Goal: Task Accomplishment & Management: Use online tool/utility

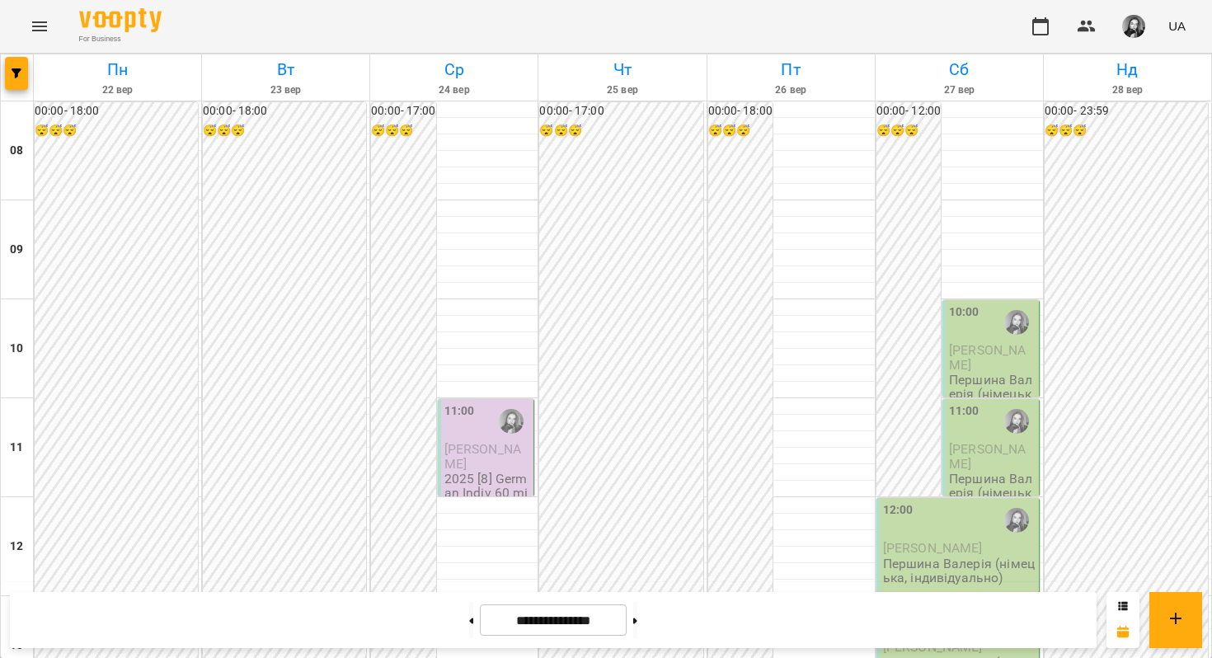
scroll to position [865, 0]
click at [23, 73] on span "button" at bounding box center [16, 73] width 23 height 10
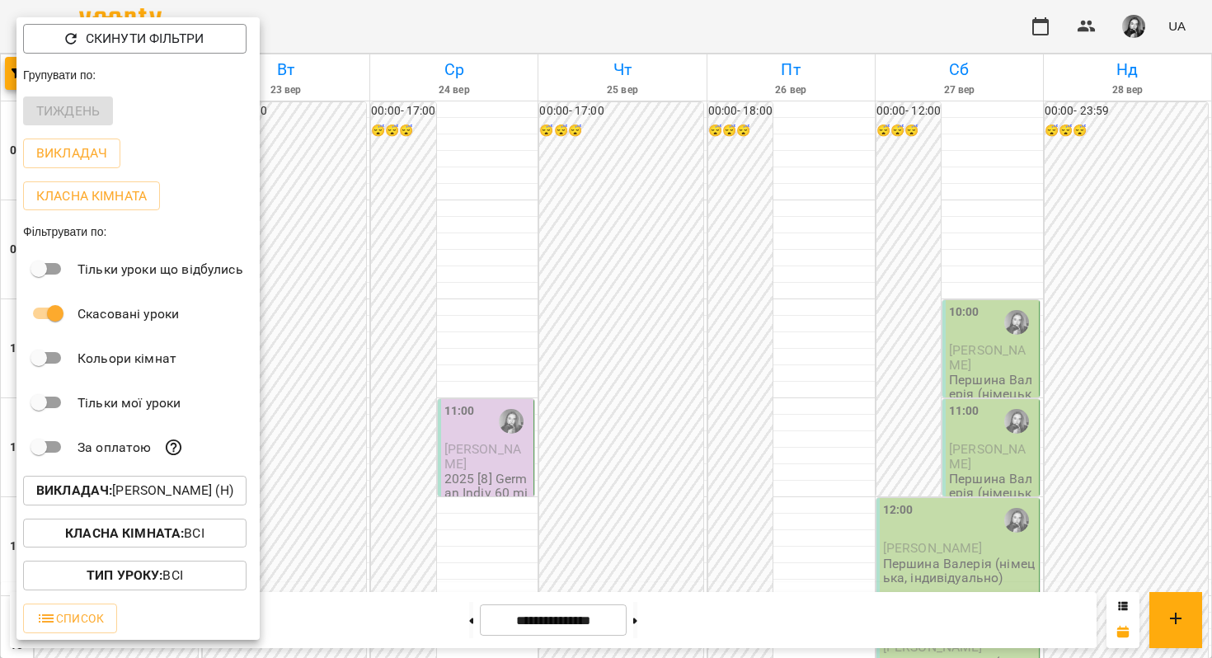
click at [62, 501] on p "Викладач : [PERSON_NAME] (н)" at bounding box center [134, 491] width 197 height 20
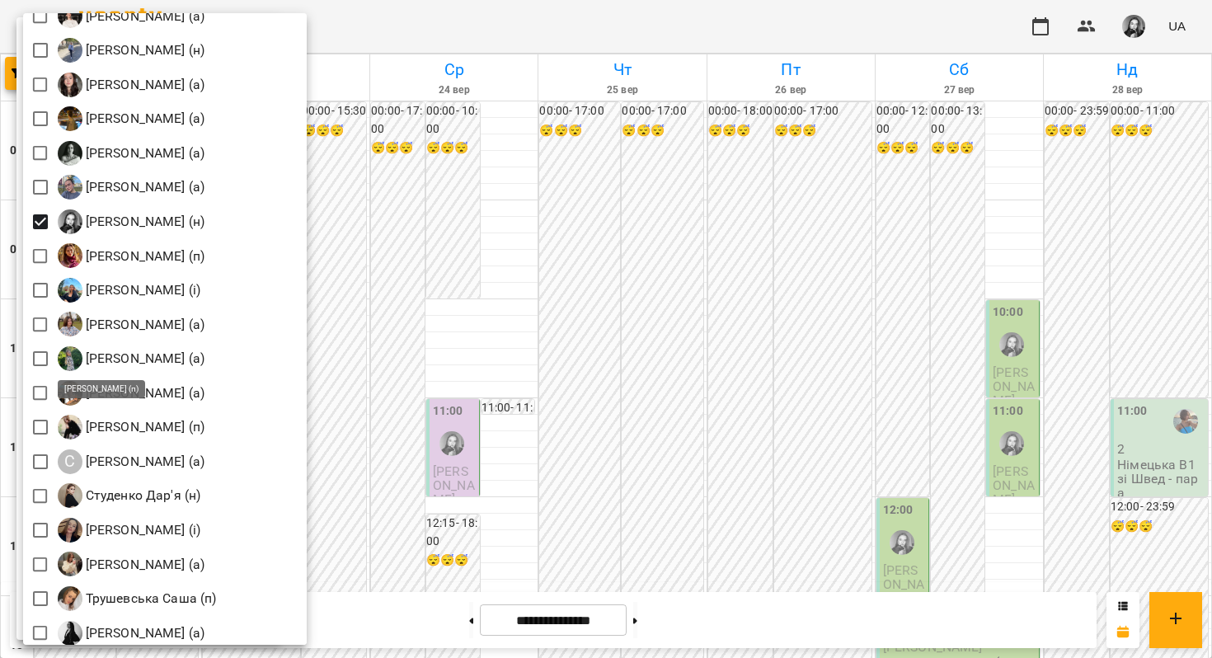
scroll to position [2029, 0]
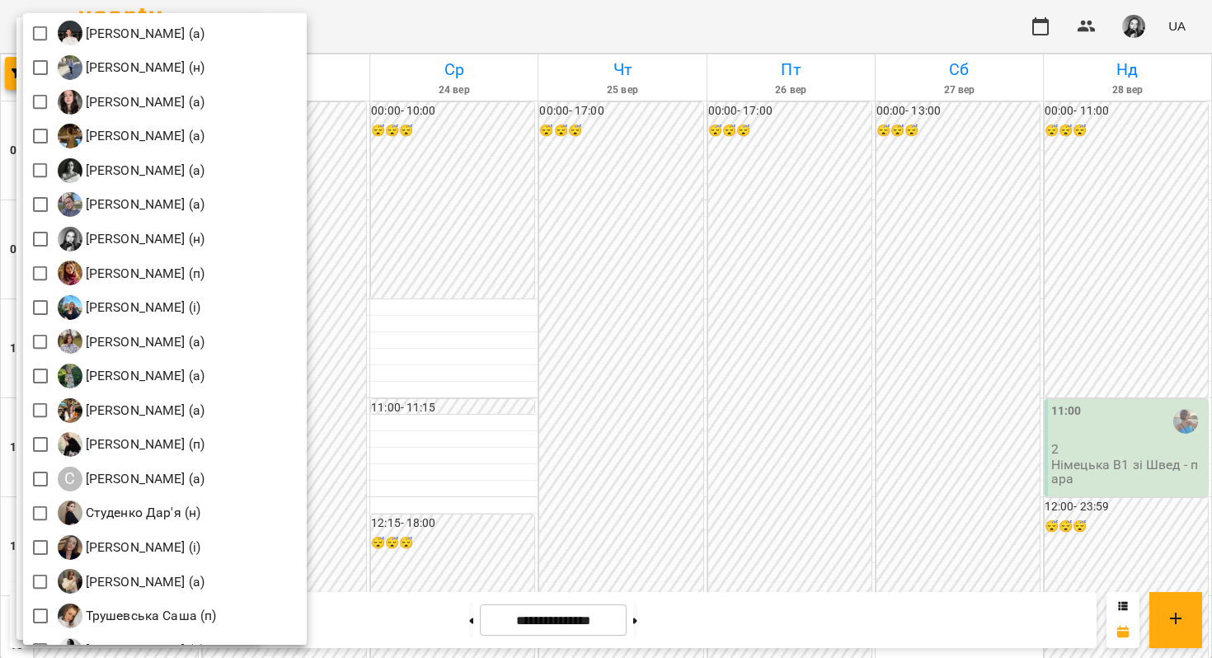
click at [568, 164] on div at bounding box center [606, 329] width 1212 height 658
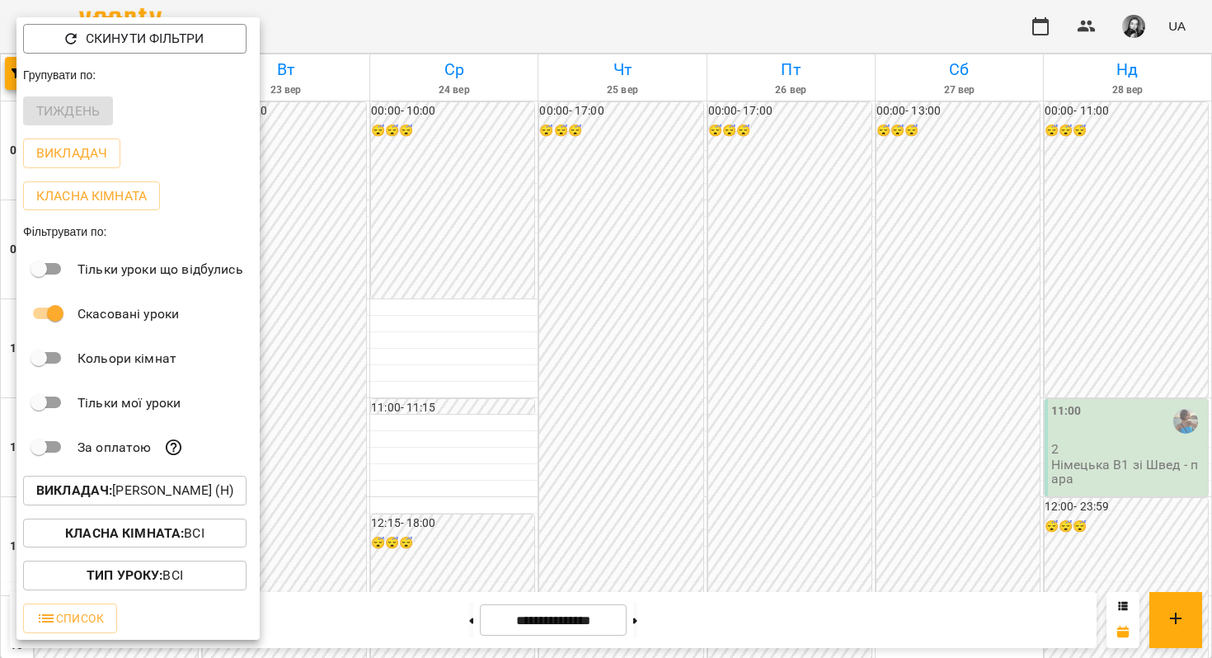
click at [568, 164] on div at bounding box center [606, 329] width 1212 height 658
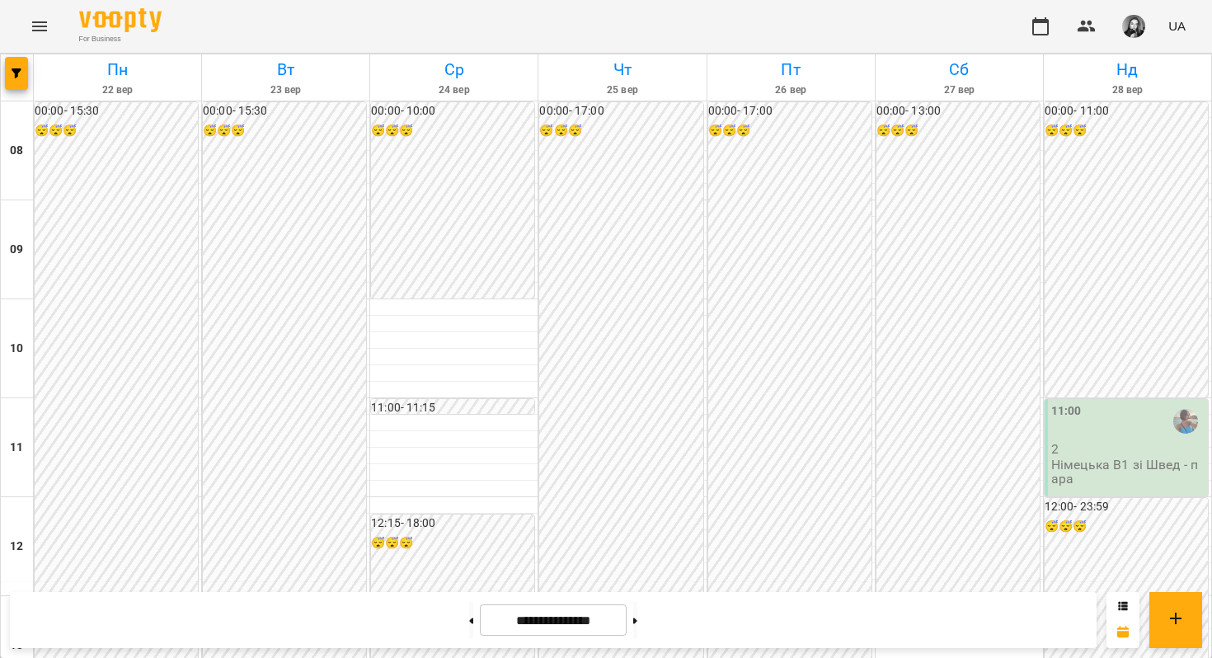
scroll to position [1002, 0]
click at [637, 610] on button at bounding box center [635, 620] width 4 height 36
click at [19, 69] on icon "button" at bounding box center [17, 73] width 10 height 10
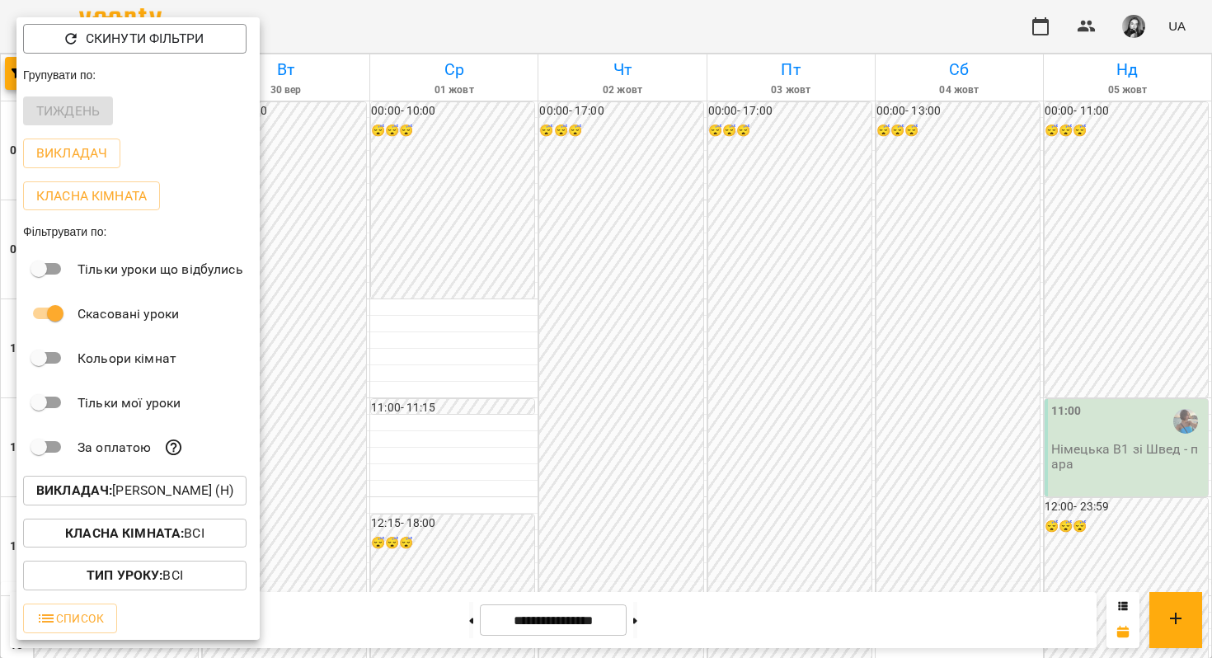
click at [67, 498] on b "Викладач :" at bounding box center [74, 490] width 76 height 16
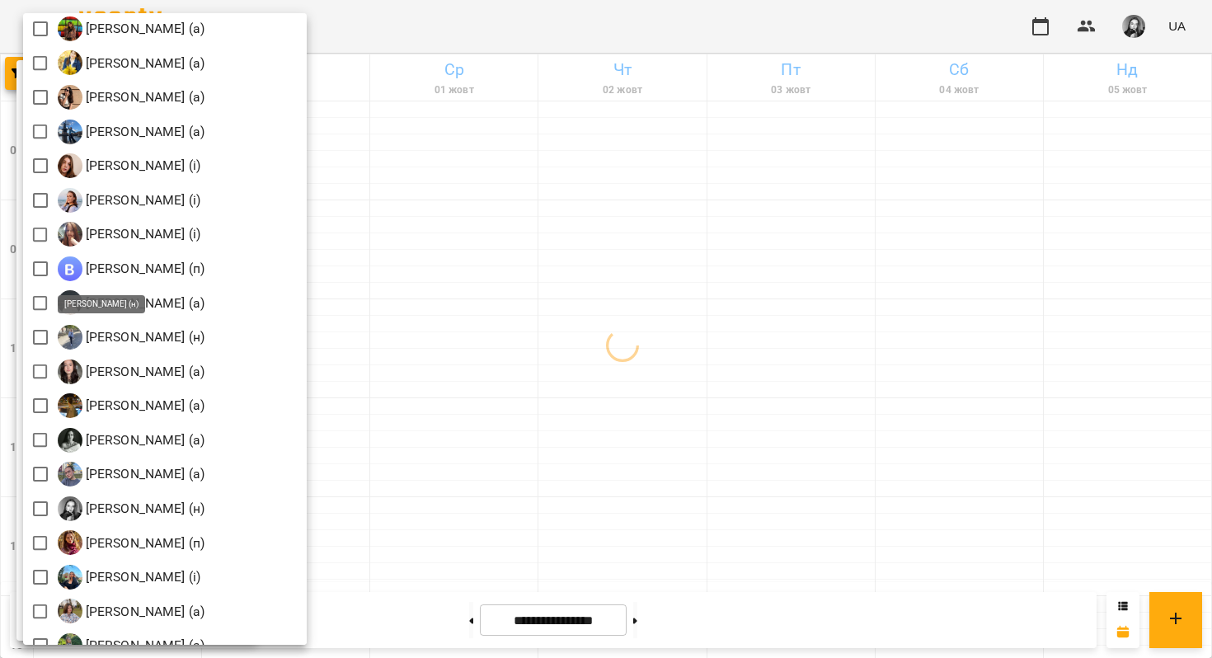
scroll to position [1757, 0]
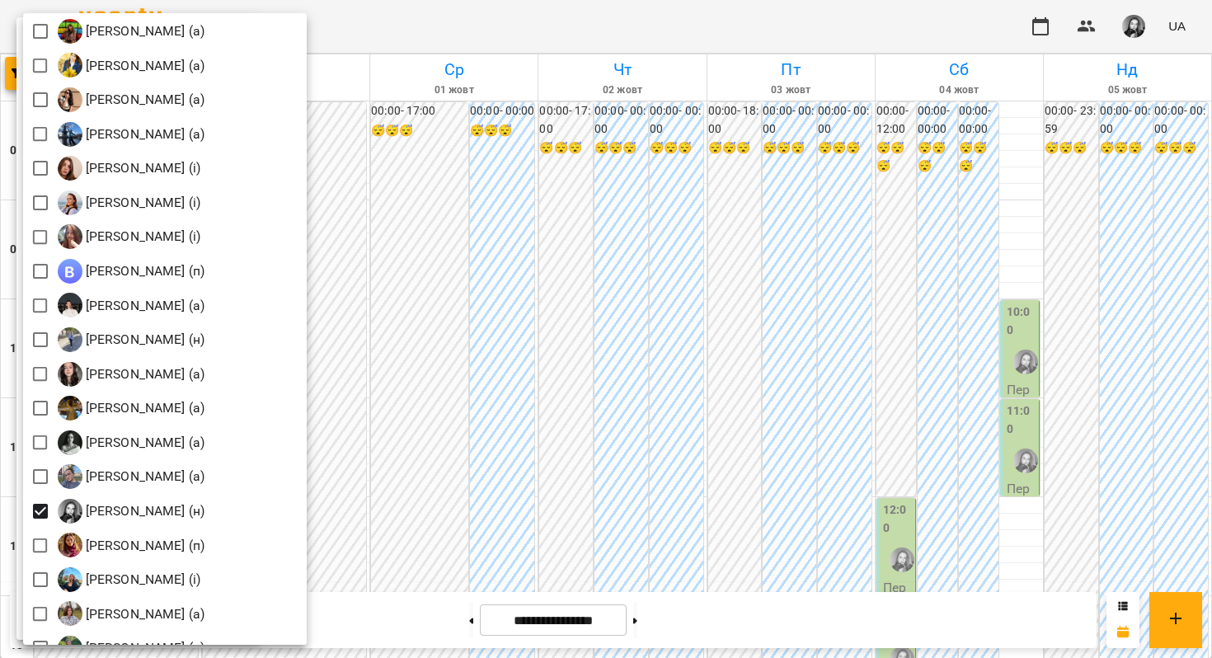
click at [456, 200] on div at bounding box center [606, 329] width 1212 height 658
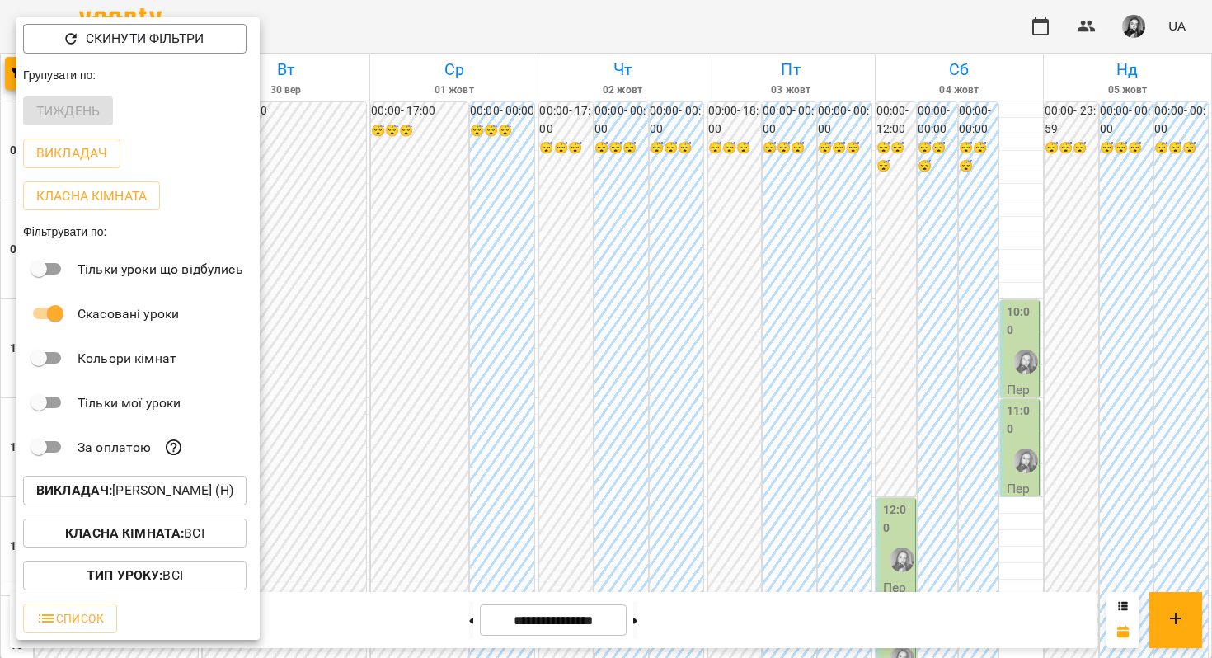
click at [456, 200] on div at bounding box center [606, 329] width 1212 height 658
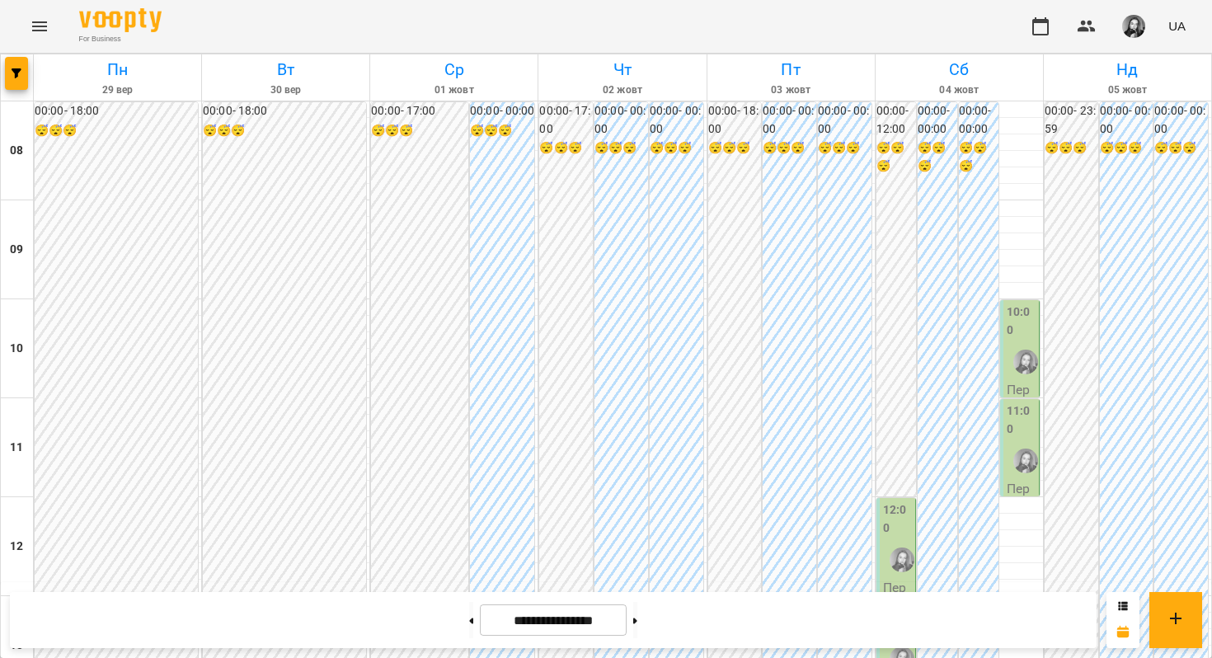
scroll to position [0, 0]
click at [469, 619] on button at bounding box center [471, 620] width 4 height 36
type input "**********"
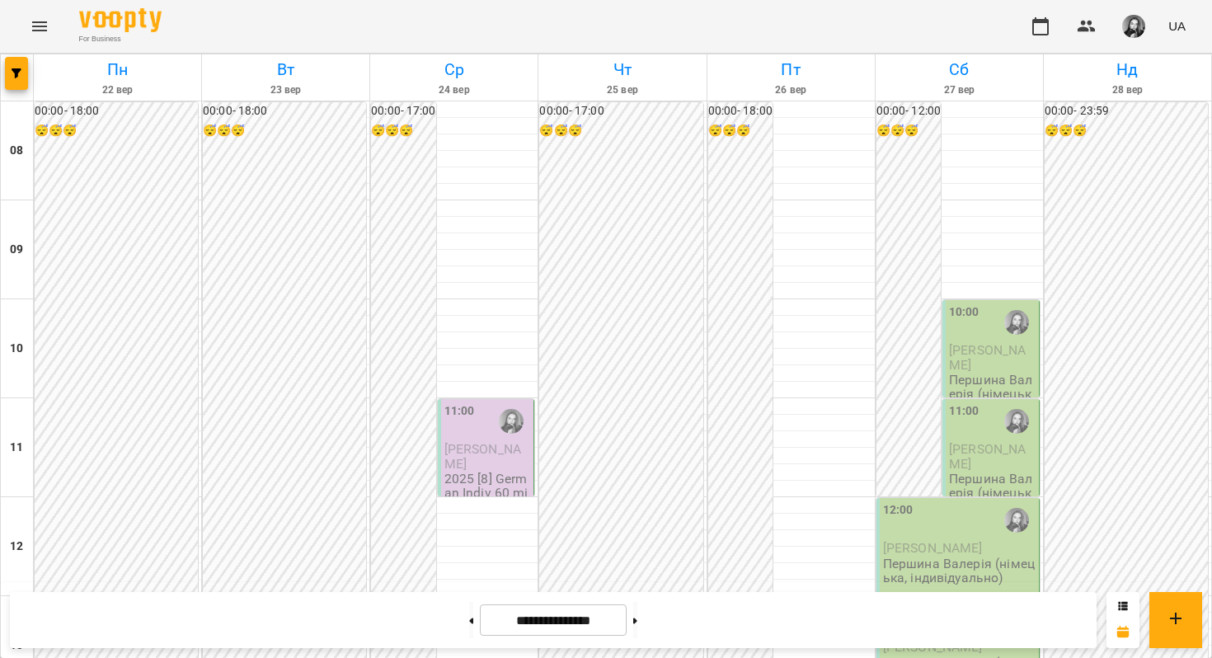
scroll to position [811, 0]
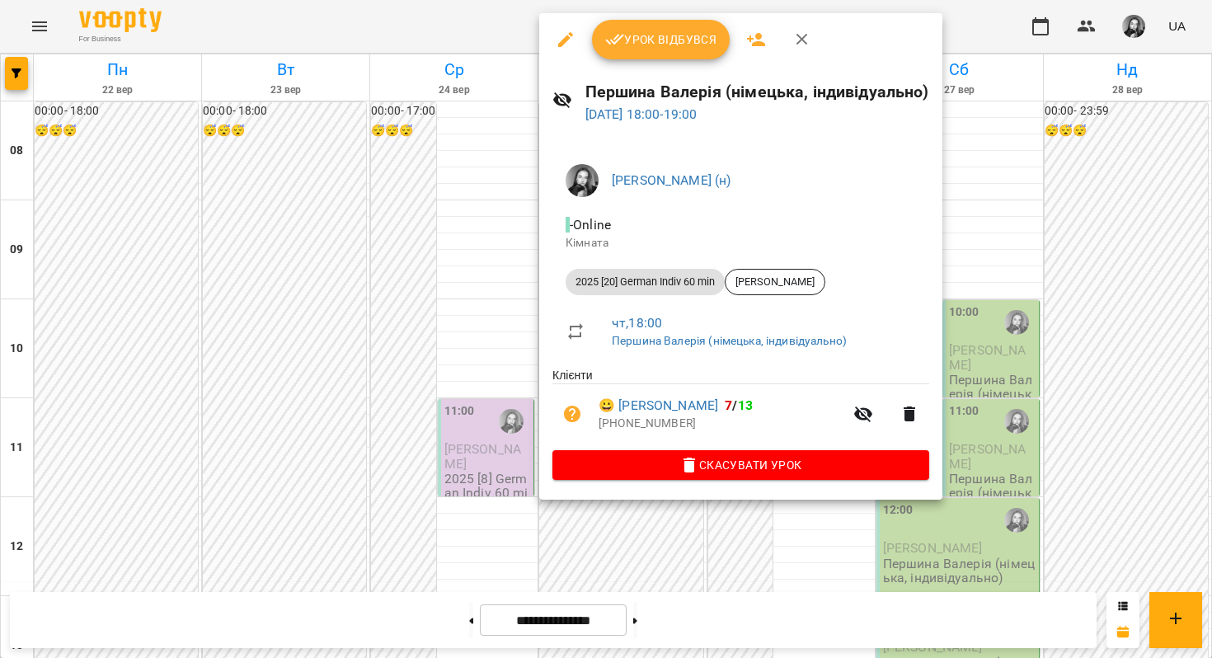
click at [1004, 117] on div at bounding box center [606, 329] width 1212 height 658
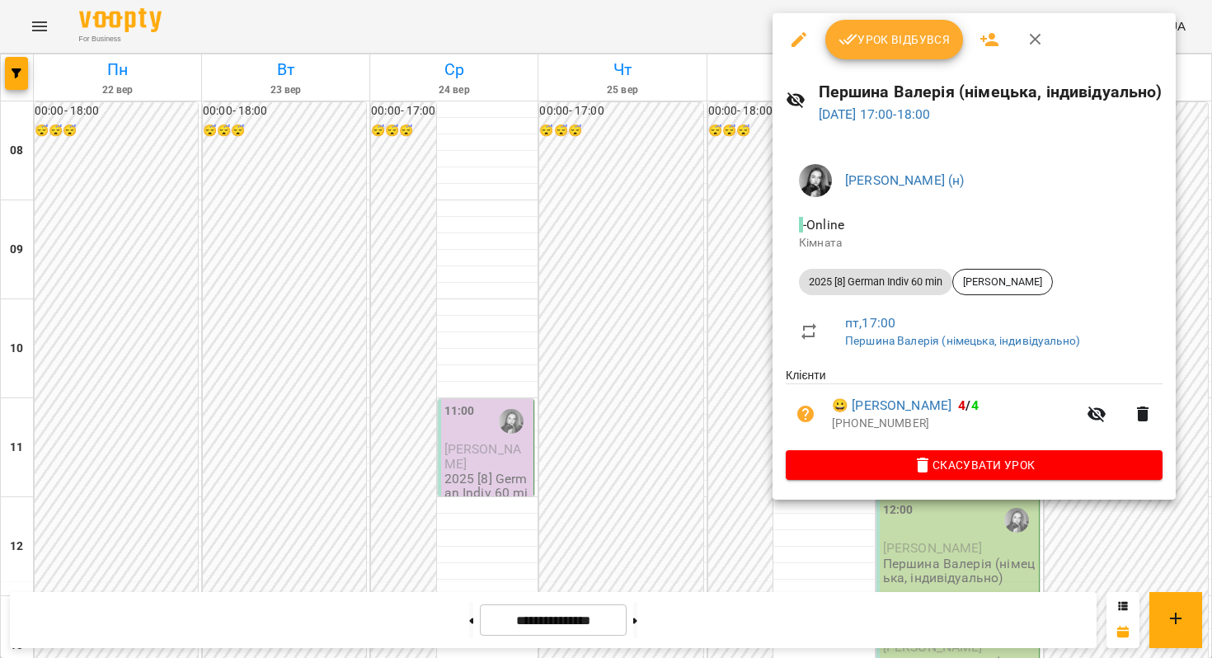
click at [690, 228] on div at bounding box center [606, 329] width 1212 height 658
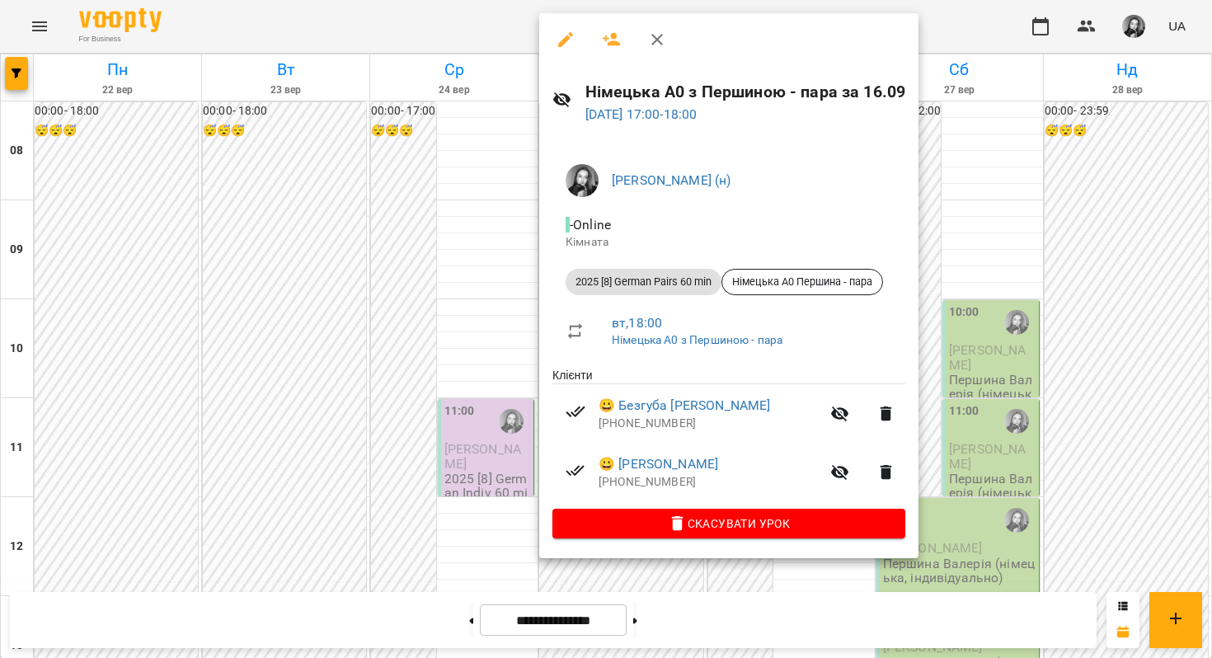
click at [483, 223] on div at bounding box center [606, 329] width 1212 height 658
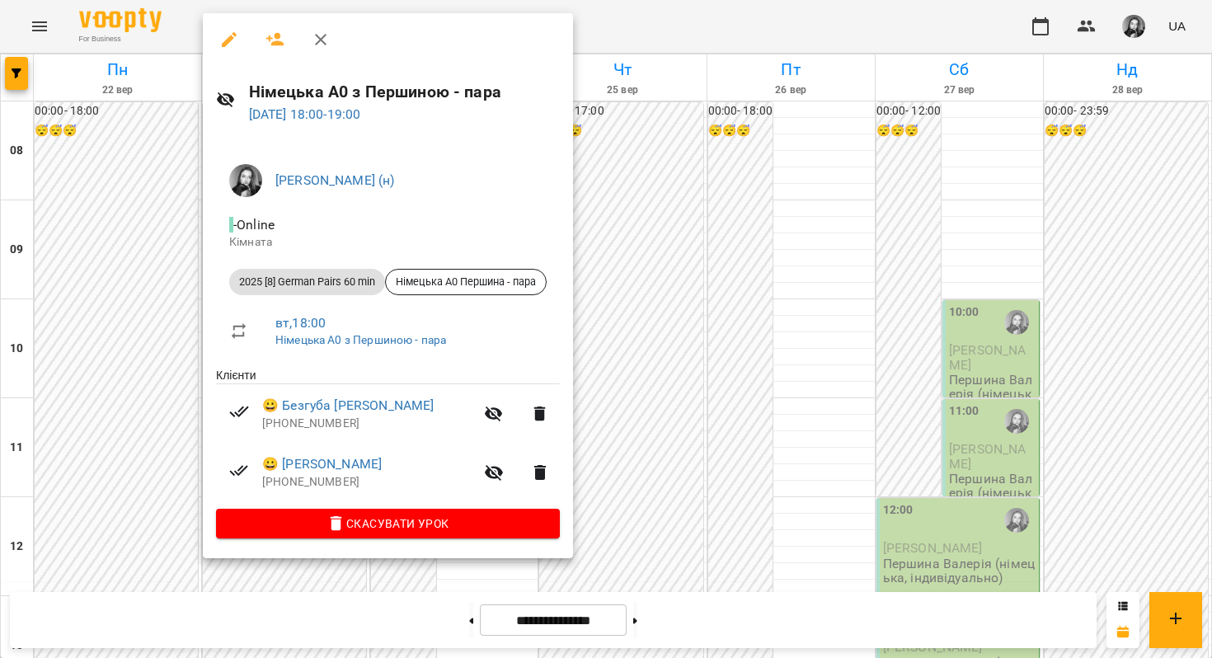
click at [143, 459] on div at bounding box center [606, 329] width 1212 height 658
